Goal: Go to known website: Access a specific website the user already knows

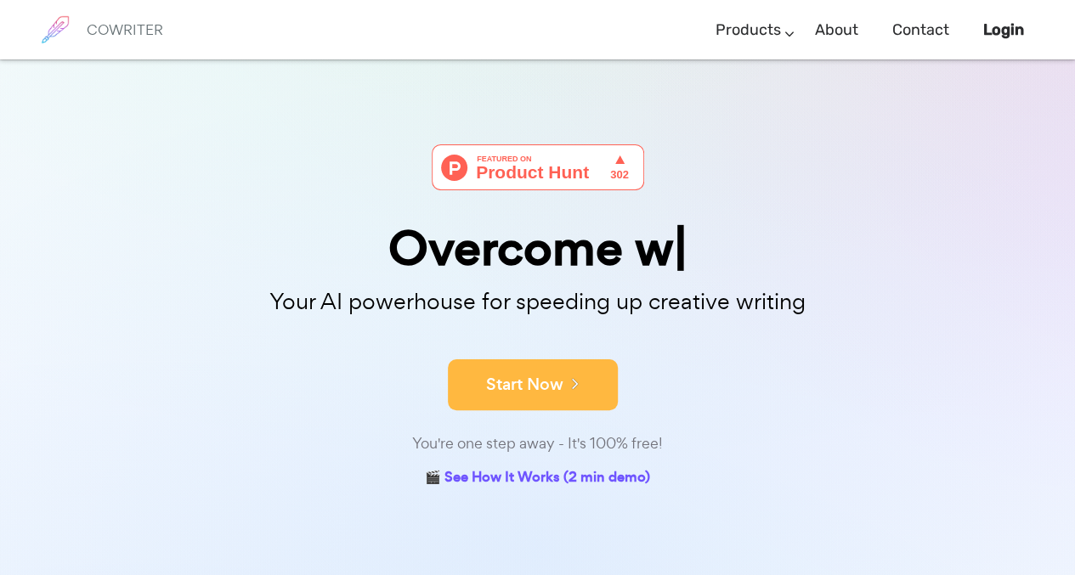
click at [557, 410] on button "Start Now" at bounding box center [533, 384] width 170 height 51
